Goal: Task Accomplishment & Management: Manage account settings

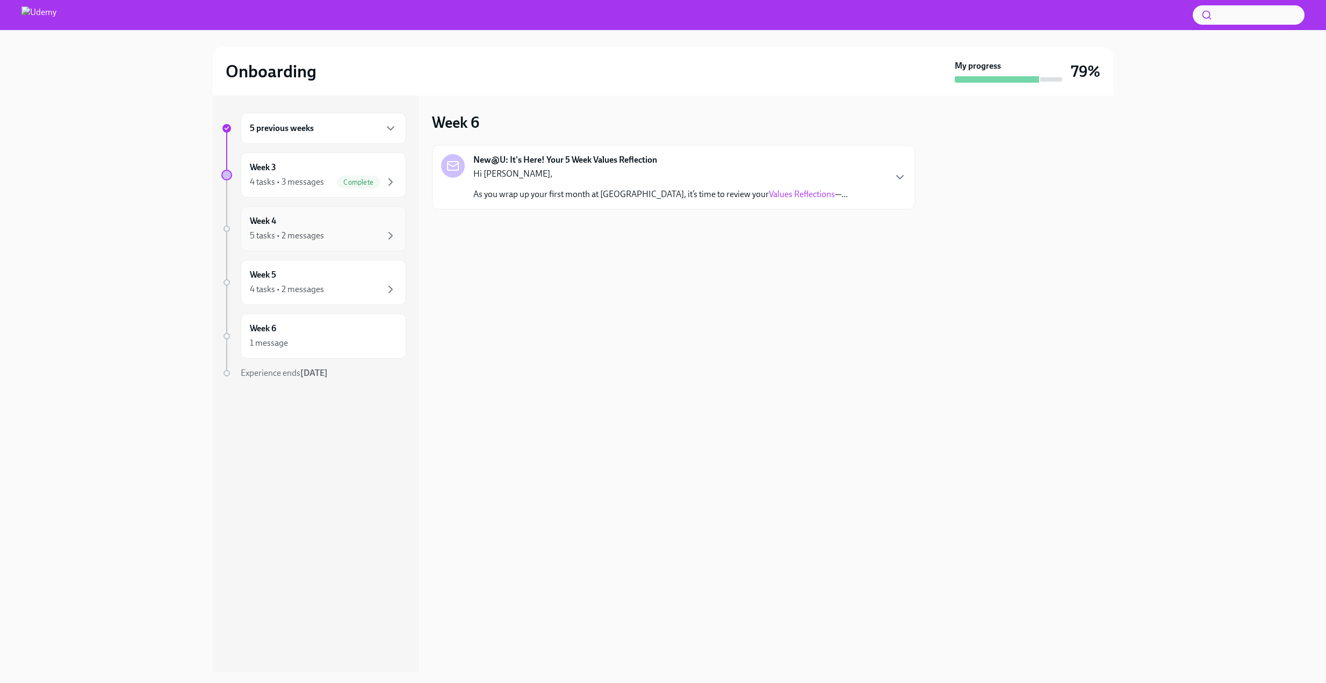
click at [334, 228] on div "Week 4 5 tasks • 2 messages" at bounding box center [323, 228] width 147 height 27
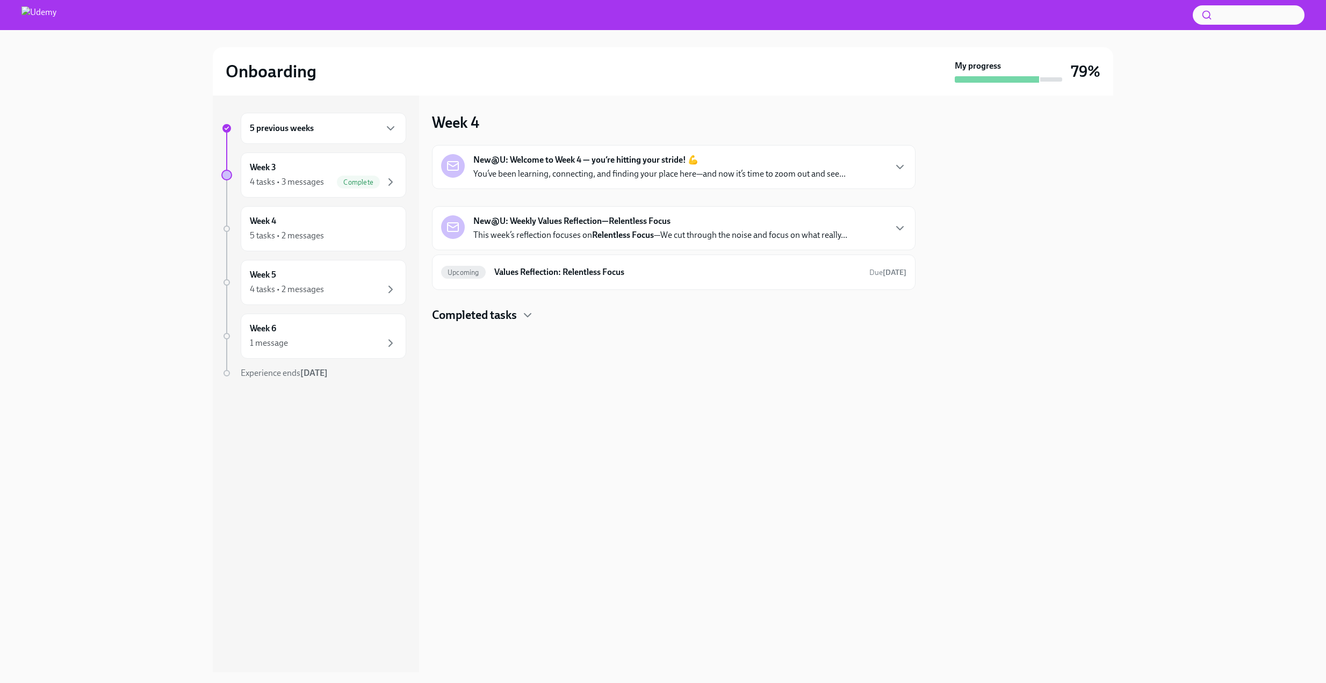
click at [653, 169] on p "You’ve been learning, connecting, and finding your place here—and now it’s time…" at bounding box center [659, 174] width 372 height 12
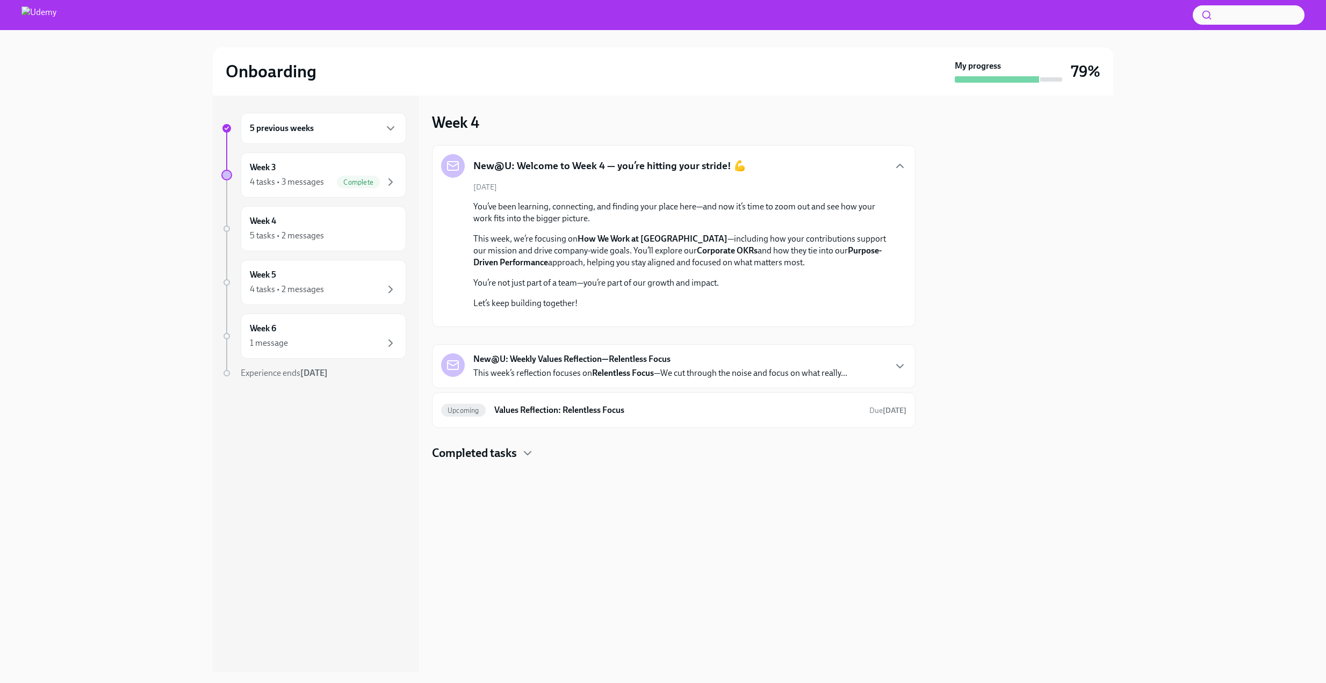
click at [653, 169] on h5 "New@U: Welcome to Week 4 — you’re hitting your stride! 💪" at bounding box center [609, 166] width 273 height 14
click at [897, 168] on icon "button" at bounding box center [900, 166] width 13 height 13
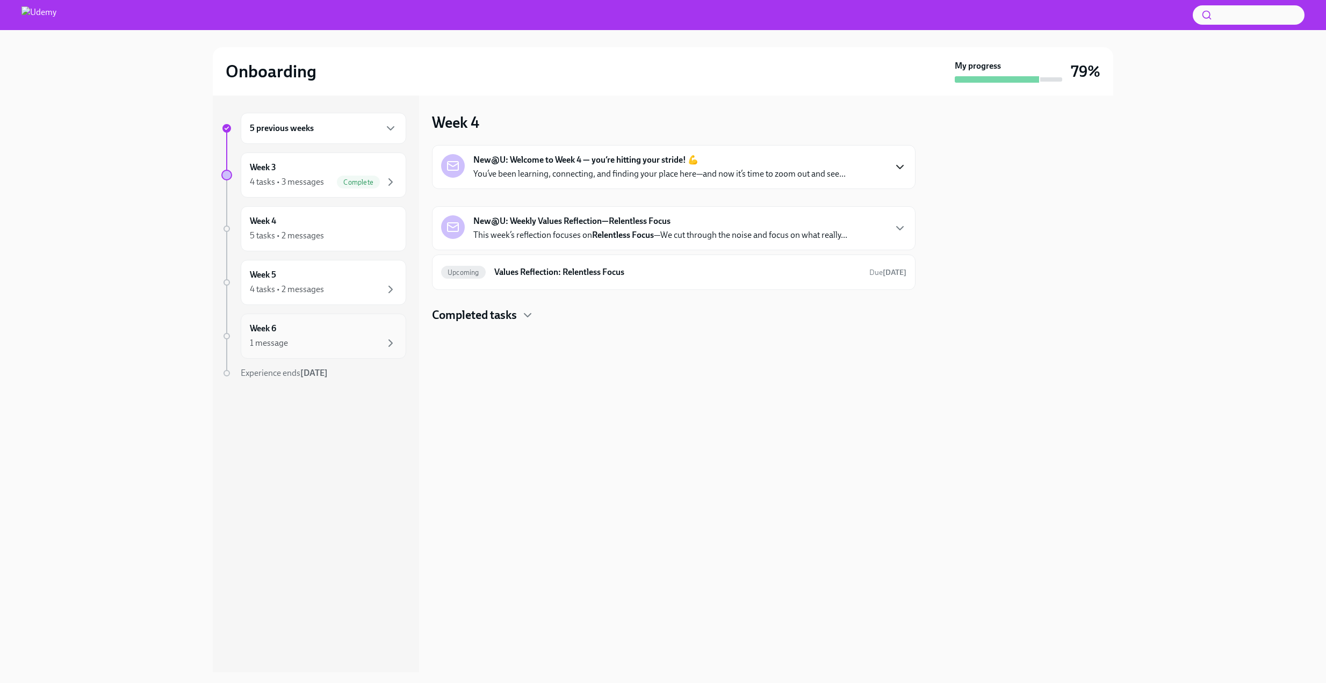
click at [305, 337] on div "1 message" at bounding box center [323, 343] width 147 height 13
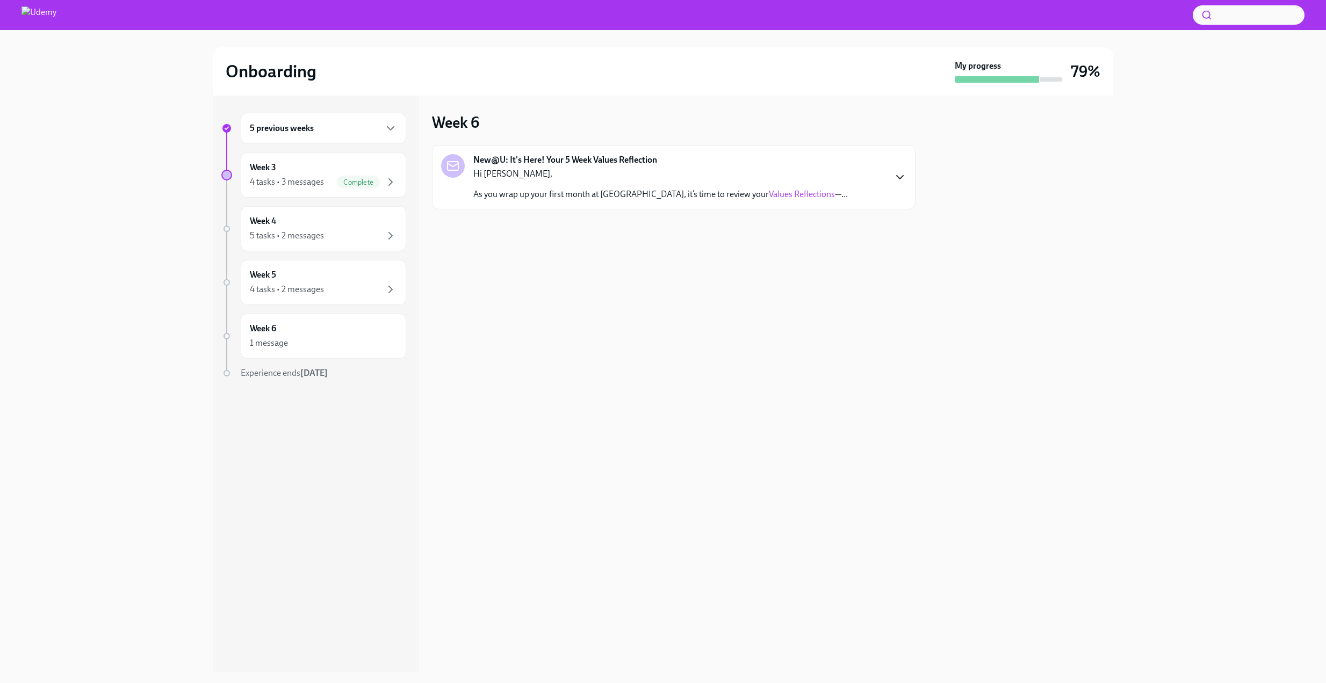
click at [898, 176] on icon "button" at bounding box center [900, 177] width 13 height 13
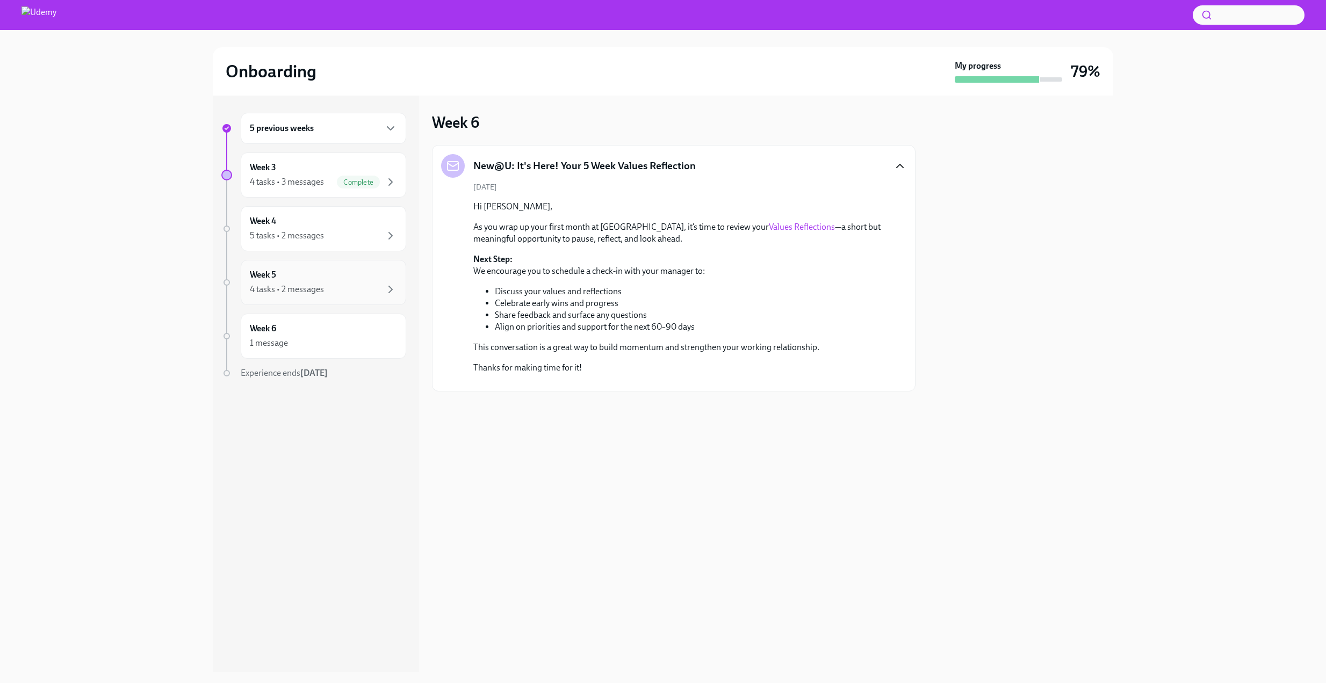
click at [339, 284] on div "4 tasks • 2 messages" at bounding box center [323, 289] width 147 height 13
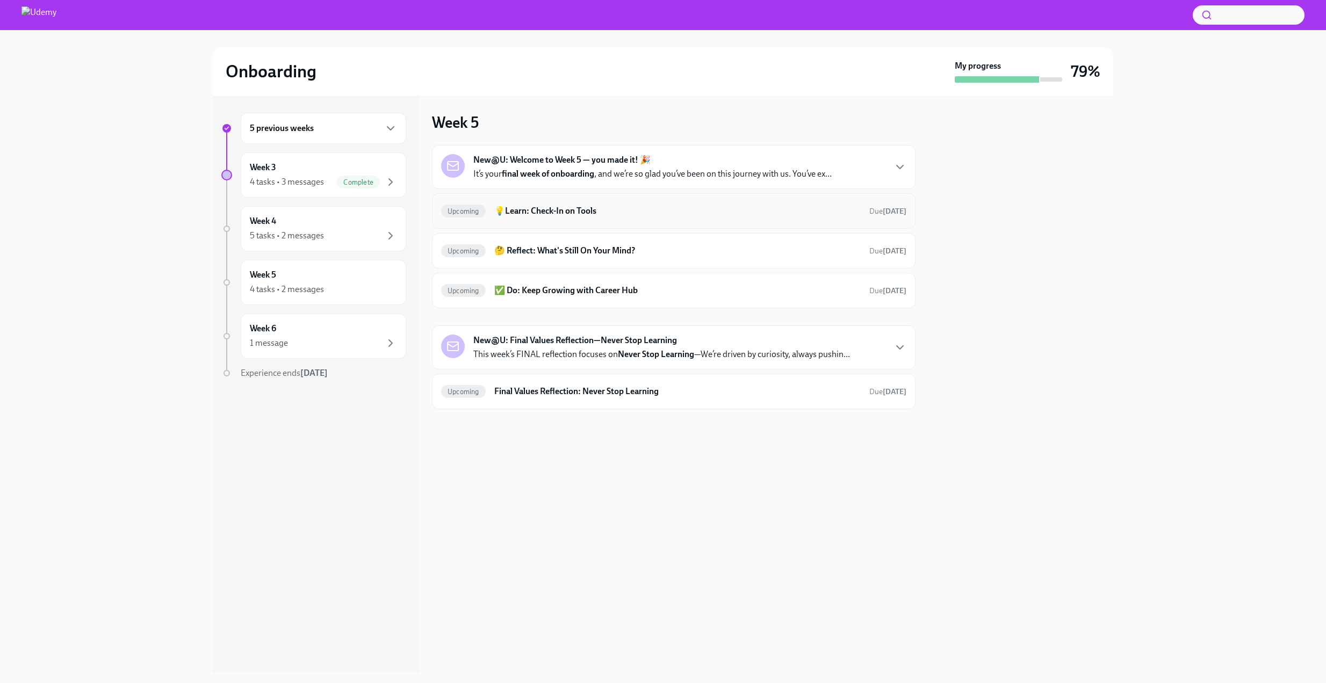
click at [714, 220] on div "Upcoming 💡Learn: Check-In on Tools Due [DATE]" at bounding box center [674, 210] width 484 height 35
click at [588, 211] on h6 "💡Learn: Check-In on Tools" at bounding box center [677, 211] width 366 height 12
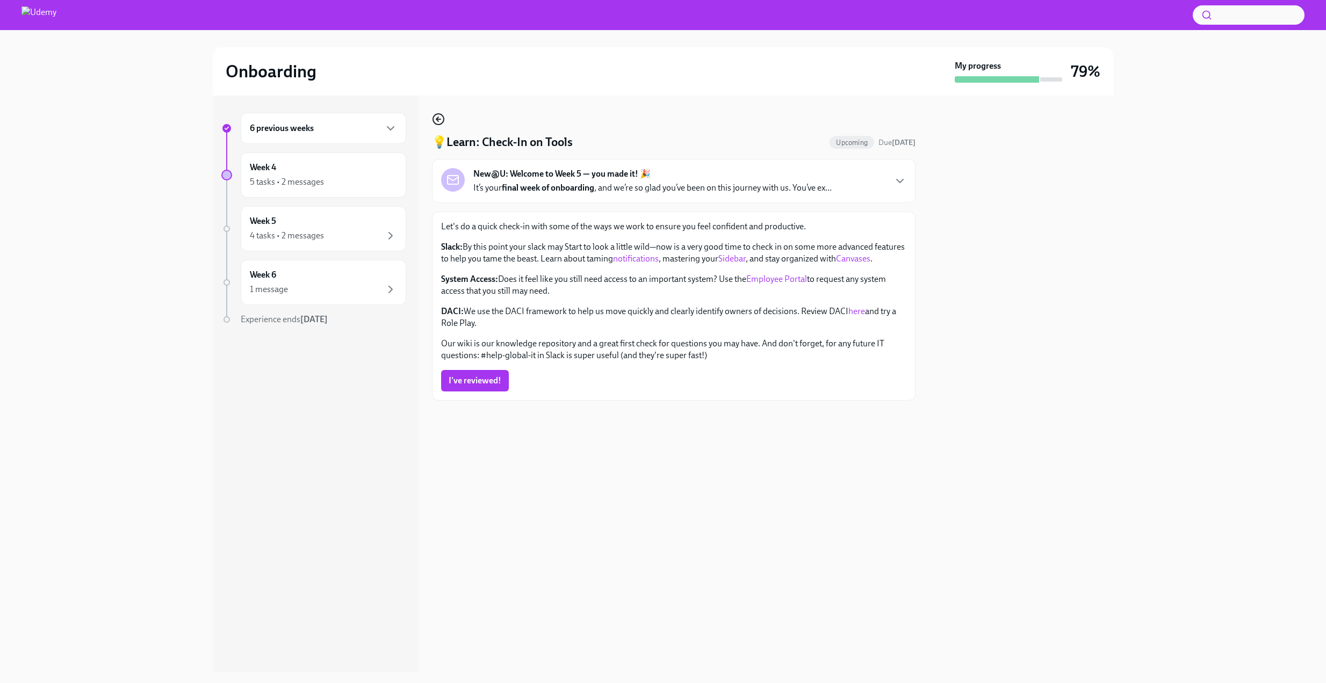
click at [436, 116] on icon "button" at bounding box center [438, 119] width 13 height 13
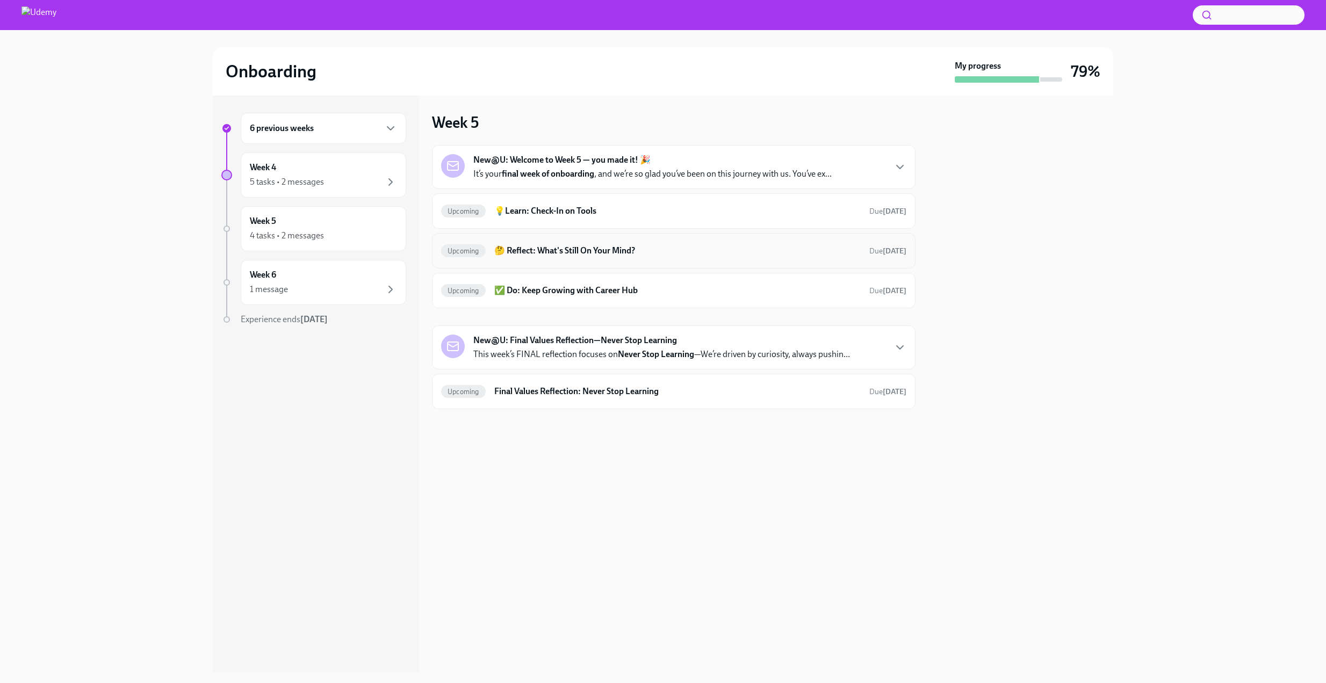
click at [652, 246] on h6 "🤔 Reflect: What's Still On Your Mind?" at bounding box center [677, 251] width 366 height 12
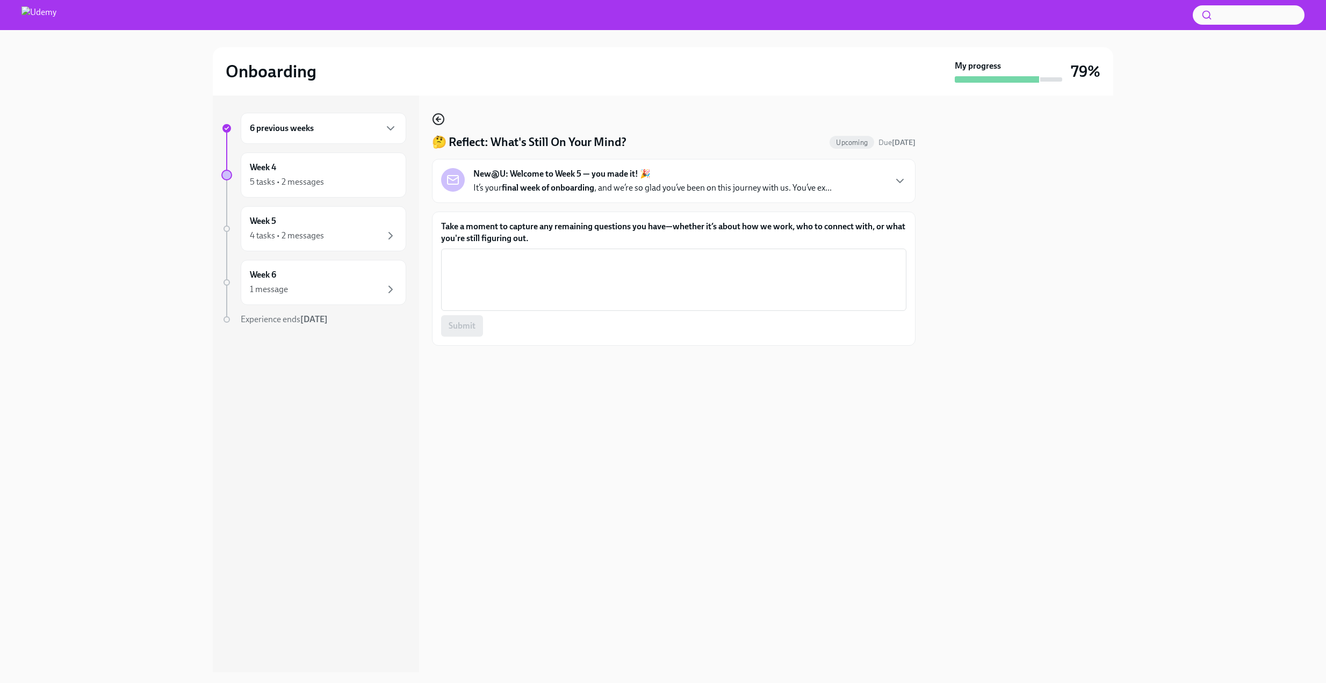
click at [442, 117] on circle "button" at bounding box center [438, 119] width 11 height 11
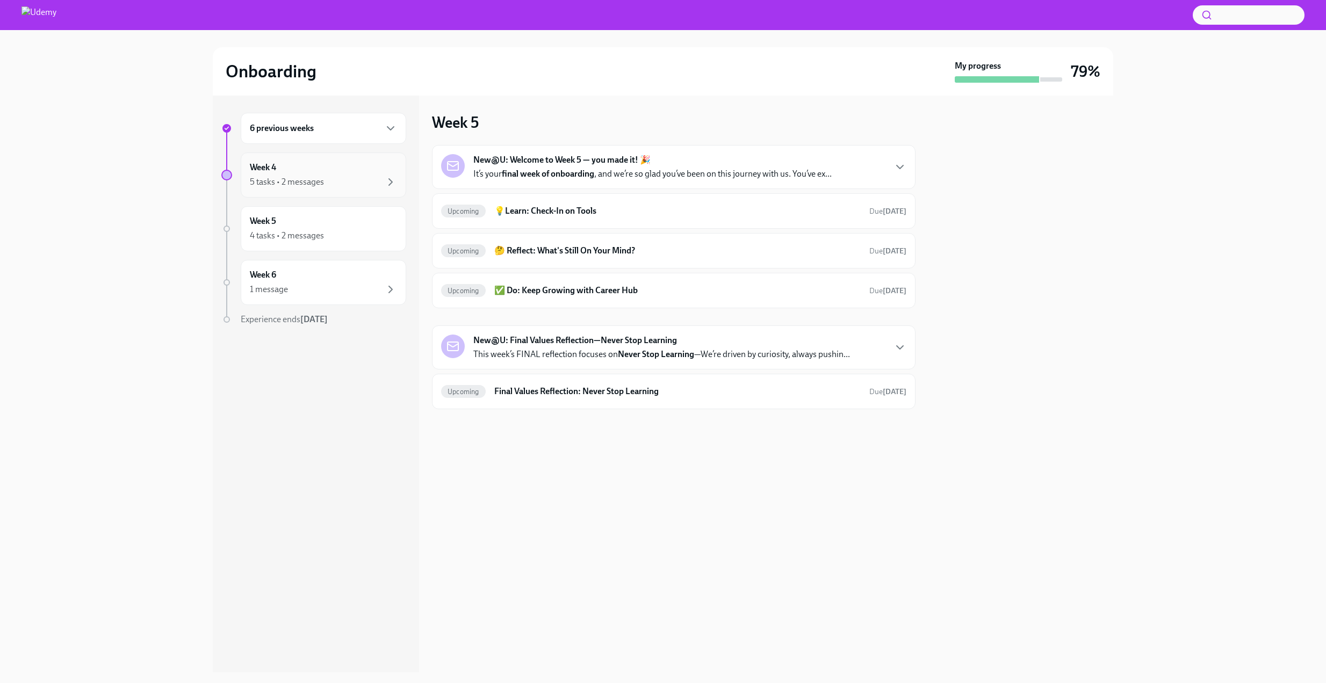
click at [328, 164] on div "Week 4 5 tasks • 2 messages" at bounding box center [323, 175] width 147 height 27
